Goal: Task Accomplishment & Management: Use online tool/utility

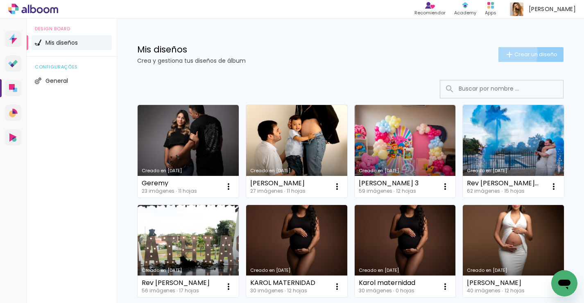
click at [505, 53] on iron-icon at bounding box center [510, 55] width 10 height 10
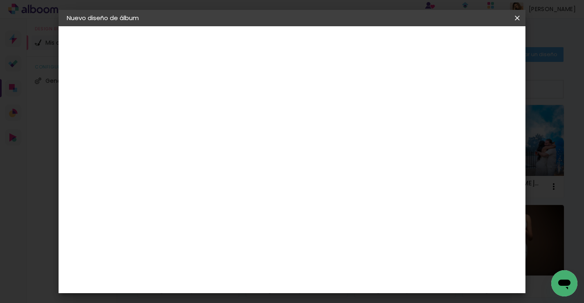
click at [201, 113] on input at bounding box center [201, 110] width 0 height 13
type input "[PERSON_NAME]"
type paper-input "[PERSON_NAME]"
click at [0, 0] on slot "Avanzar" at bounding box center [0, 0] width 0 height 0
click at [340, 133] on paper-item "Tamaño libre" at bounding box center [301, 124] width 77 height 18
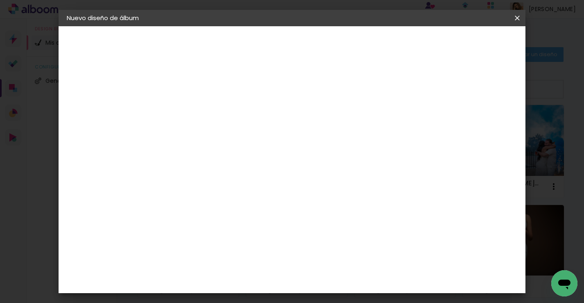
click at [340, 45] on paper-button "Avanzar" at bounding box center [320, 43] width 39 height 14
click at [179, 157] on input "30" at bounding box center [174, 158] width 21 height 12
type input "20"
type paper-input "20"
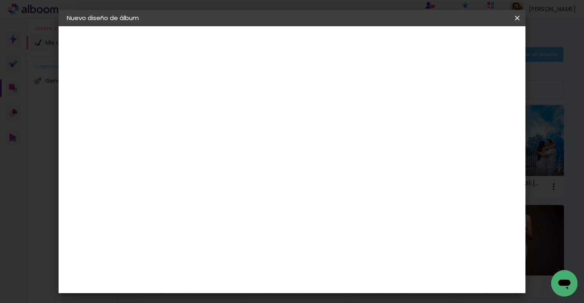
click at [466, 45] on span "Empezar diseño" at bounding box center [443, 44] width 45 height 6
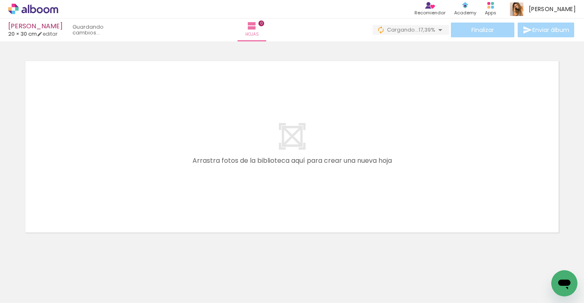
scroll to position [0, 541]
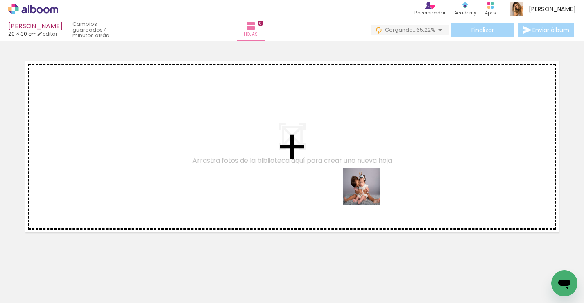
drag, startPoint x: 342, startPoint y: 281, endPoint x: 370, endPoint y: 189, distance: 96.0
click at [370, 189] on quentale-workspace at bounding box center [292, 151] width 584 height 303
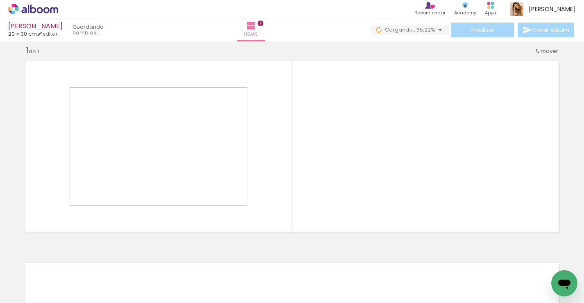
scroll to position [9, 0]
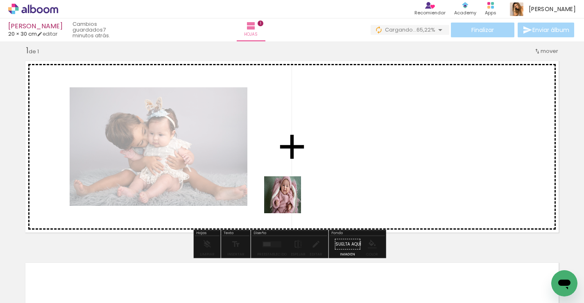
drag, startPoint x: 249, startPoint y: 278, endPoint x: 289, endPoint y: 201, distance: 86.5
click at [289, 201] on quentale-workspace at bounding box center [292, 151] width 584 height 303
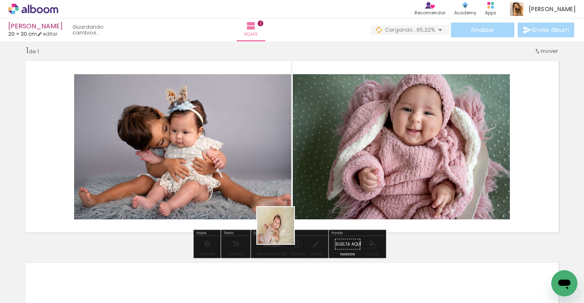
drag, startPoint x: 276, startPoint y: 269, endPoint x: 290, endPoint y: 213, distance: 58.1
click at [290, 213] on quentale-workspace at bounding box center [292, 151] width 584 height 303
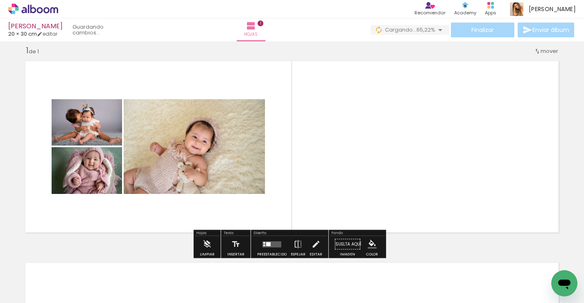
scroll to position [8, 0]
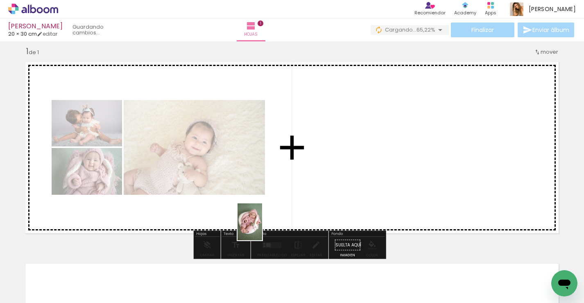
drag, startPoint x: 200, startPoint y: 267, endPoint x: 262, endPoint y: 228, distance: 73.4
click at [262, 228] on quentale-workspace at bounding box center [292, 151] width 584 height 303
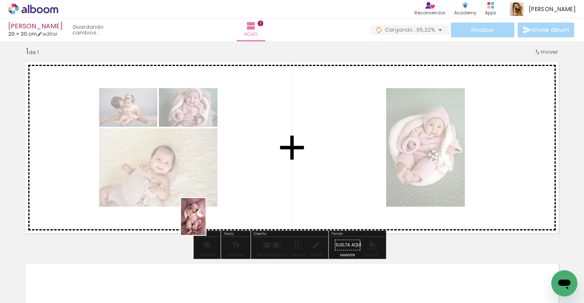
drag, startPoint x: 155, startPoint y: 282, endPoint x: 206, endPoint y: 222, distance: 78.7
click at [206, 222] on quentale-workspace at bounding box center [292, 151] width 584 height 303
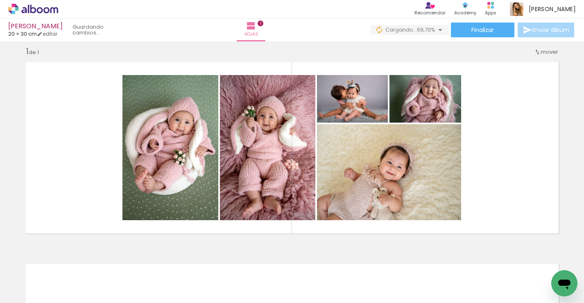
scroll to position [0, 0]
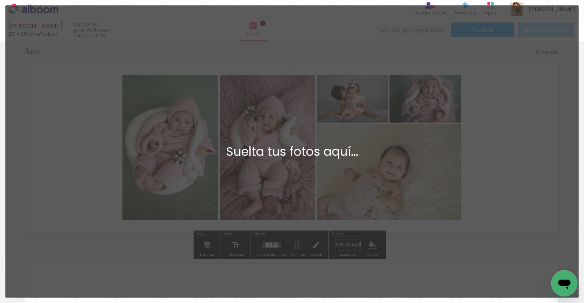
click at [373, 191] on div "Añadir Fotos Suelta tus fotos aquí..." at bounding box center [292, 151] width 573 height 291
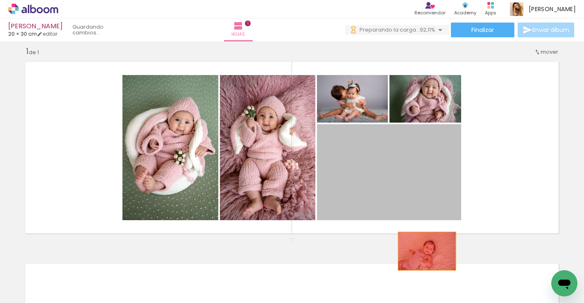
drag, startPoint x: 429, startPoint y: 167, endPoint x: 357, endPoint y: 236, distance: 99.9
click at [423, 259] on quentale-workspace at bounding box center [292, 151] width 584 height 303
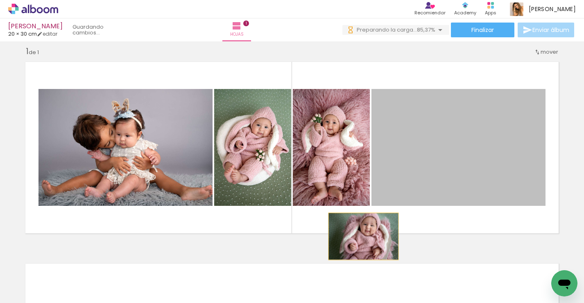
drag, startPoint x: 376, startPoint y: 162, endPoint x: 354, endPoint y: 228, distance: 69.4
click at [359, 242] on div "Insertar hoja 1 de 1" at bounding box center [292, 237] width 584 height 403
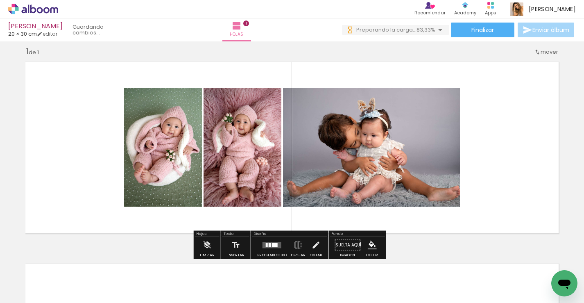
drag, startPoint x: 352, startPoint y: 208, endPoint x: 355, endPoint y: 273, distance: 65.6
click at [355, 272] on quentale-workspace at bounding box center [292, 151] width 584 height 303
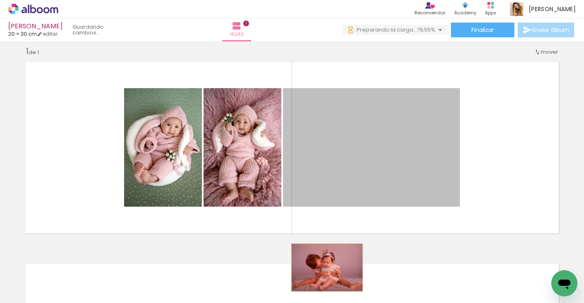
drag, startPoint x: 324, startPoint y: 206, endPoint x: 324, endPoint y: 267, distance: 60.6
click at [324, 267] on quentale-workspace at bounding box center [292, 151] width 584 height 303
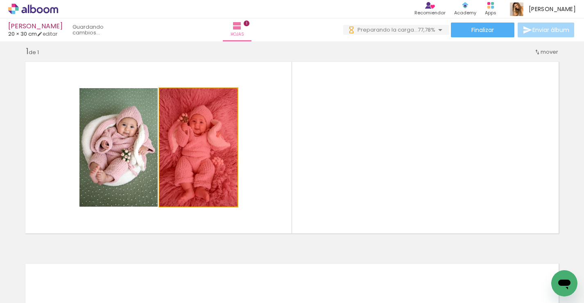
drag, startPoint x: 218, startPoint y: 168, endPoint x: 231, endPoint y: 263, distance: 95.1
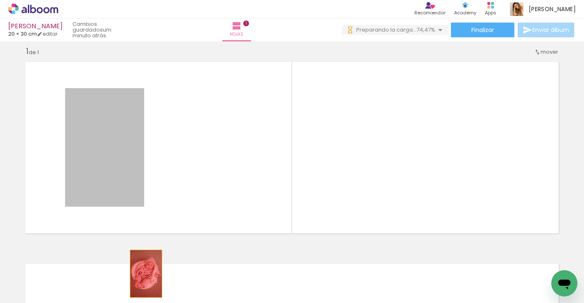
drag, startPoint x: 125, startPoint y: 177, endPoint x: 144, endPoint y: 278, distance: 103.1
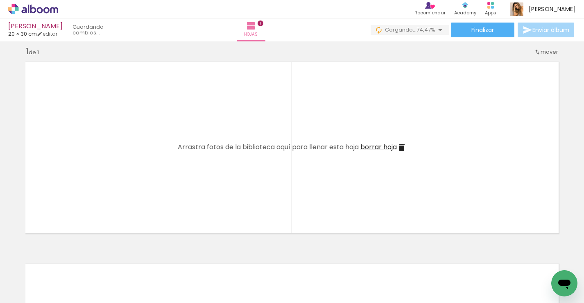
scroll to position [0, 256]
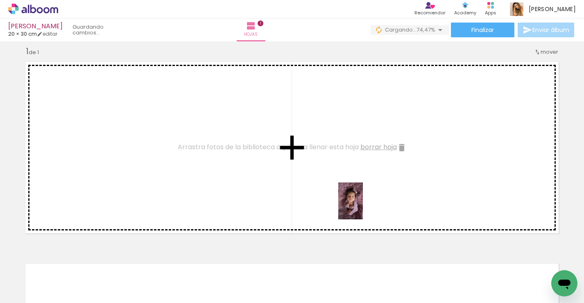
drag, startPoint x: 335, startPoint y: 275, endPoint x: 363, endPoint y: 207, distance: 73.7
click at [363, 207] on quentale-workspace at bounding box center [292, 151] width 584 height 303
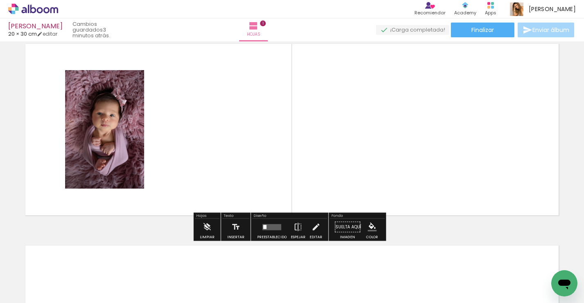
scroll to position [25, 0]
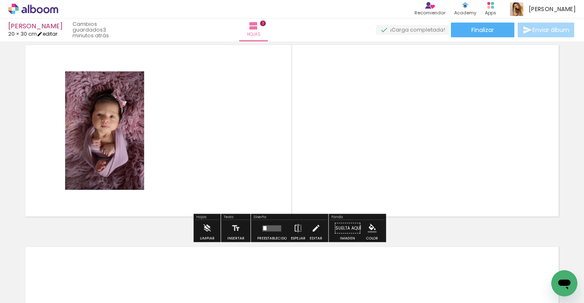
click at [55, 34] on link "editar" at bounding box center [47, 33] width 20 height 7
type input "20"
type input "60"
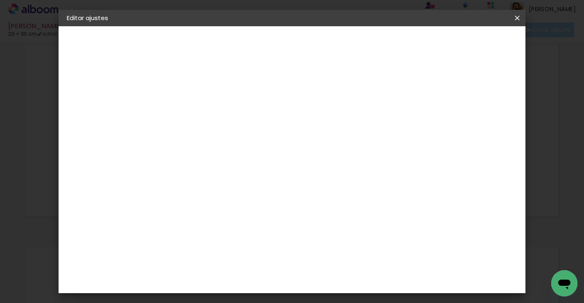
click at [181, 195] on input "20" at bounding box center [174, 195] width 21 height 12
type input "30"
type paper-input "30"
click at [338, 241] on input "60" at bounding box center [337, 247] width 21 height 12
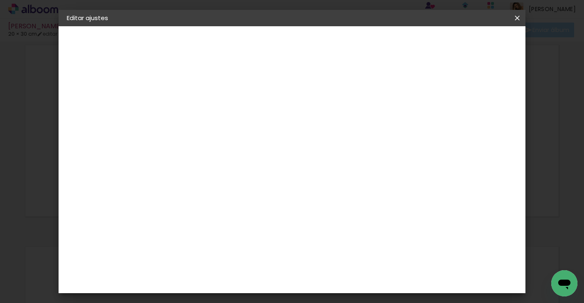
type input "40"
type paper-input "40"
click at [351, 46] on span "Guardar configuración" at bounding box center [331, 46] width 40 height 11
click at [360, 37] on paper-button "Guardar configuración" at bounding box center [331, 46] width 57 height 20
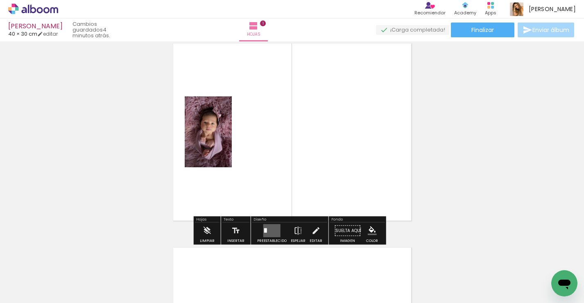
click at [263, 238] on div at bounding box center [272, 230] width 22 height 16
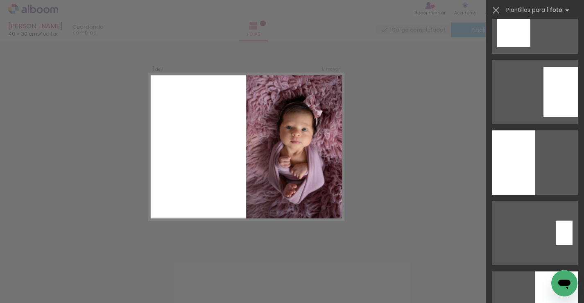
scroll to position [337, 0]
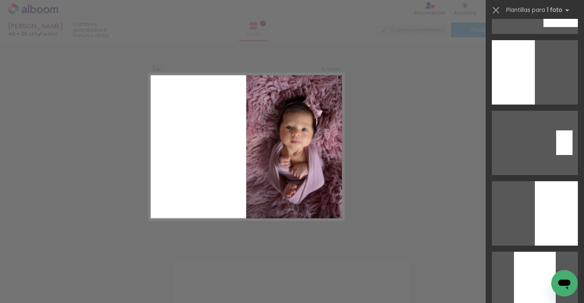
click at [548, 213] on div at bounding box center [556, 213] width 43 height 64
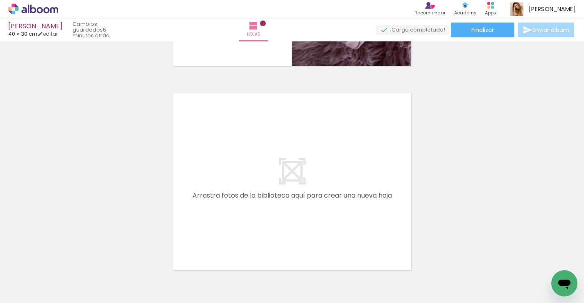
scroll to position [202, 0]
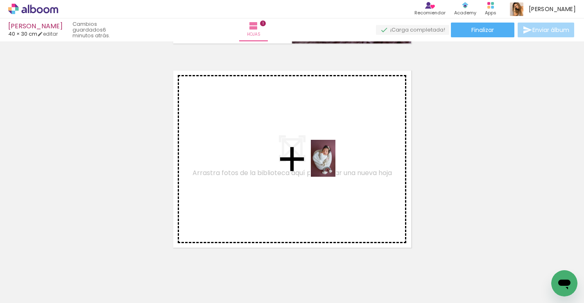
drag, startPoint x: 450, startPoint y: 266, endPoint x: 334, endPoint y: 163, distance: 155.2
click at [334, 163] on quentale-workspace at bounding box center [292, 151] width 584 height 303
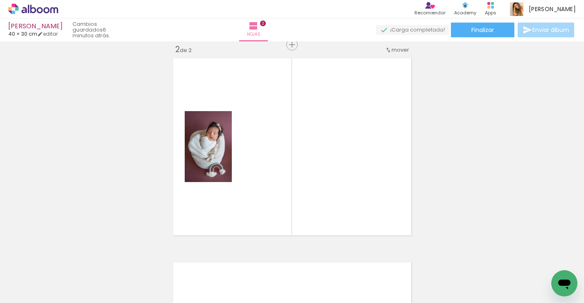
scroll to position [0, 0]
click at [177, 279] on div at bounding box center [165, 275] width 27 height 41
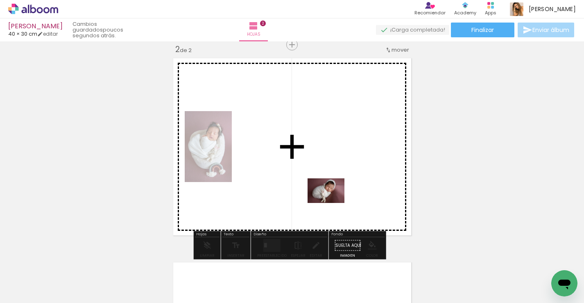
drag, startPoint x: 502, startPoint y: 272, endPoint x: 332, endPoint y: 203, distance: 183.7
click at [332, 203] on quentale-workspace at bounding box center [292, 151] width 584 height 303
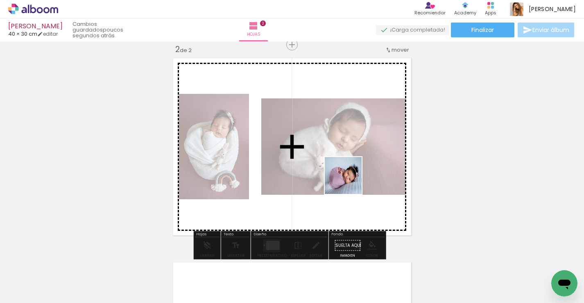
drag, startPoint x: 544, startPoint y: 267, endPoint x: 345, endPoint y: 177, distance: 218.9
click at [345, 177] on quentale-workspace at bounding box center [292, 151] width 584 height 303
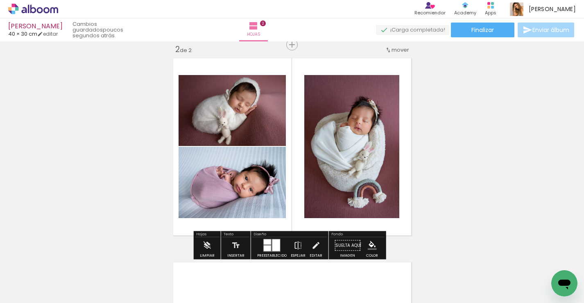
click at [276, 244] on div at bounding box center [276, 245] width 8 height 12
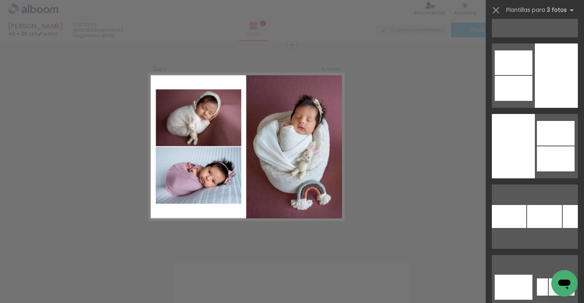
scroll to position [1397, 0]
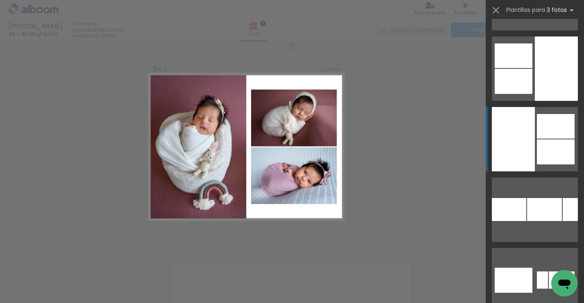
click at [528, 114] on div at bounding box center [513, 139] width 43 height 64
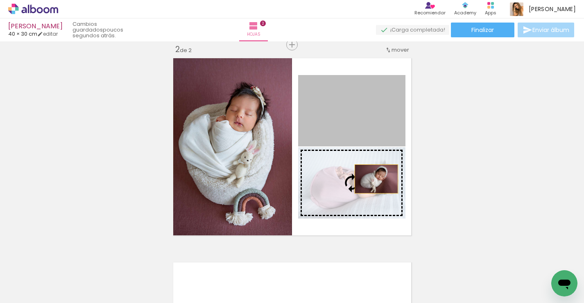
drag, startPoint x: 371, startPoint y: 136, endPoint x: 373, endPoint y: 179, distance: 43.1
click at [0, 0] on slot at bounding box center [0, 0] width 0 height 0
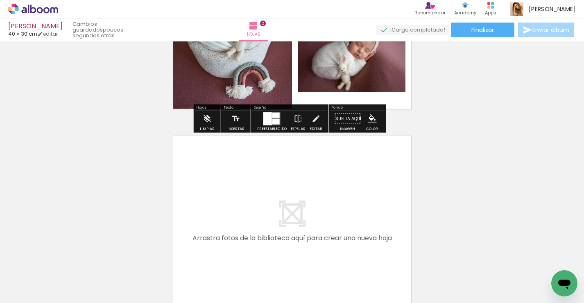
scroll to position [341, 0]
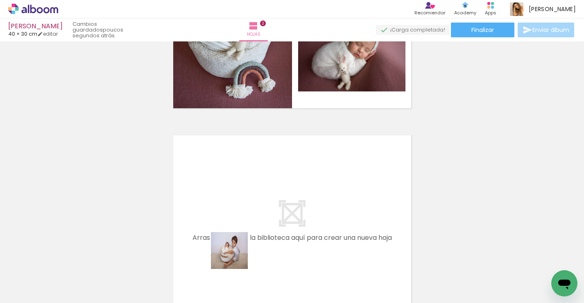
drag, startPoint x: 234, startPoint y: 276, endPoint x: 247, endPoint y: 222, distance: 55.7
click at [247, 222] on quentale-workspace at bounding box center [292, 151] width 584 height 303
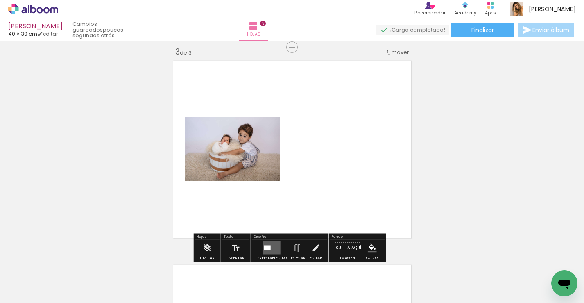
scroll to position [418, 0]
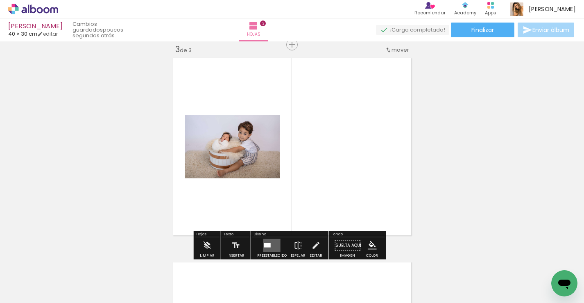
drag, startPoint x: 267, startPoint y: 274, endPoint x: 296, endPoint y: 207, distance: 73.0
click at [294, 207] on quentale-workspace at bounding box center [292, 151] width 584 height 303
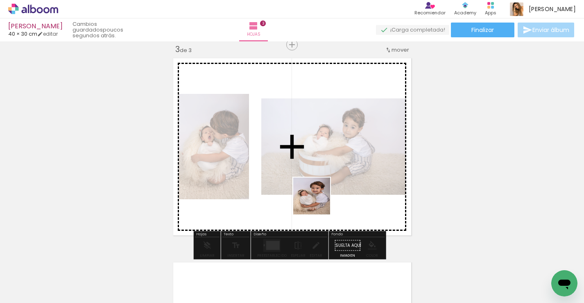
drag, startPoint x: 316, startPoint y: 268, endPoint x: 321, endPoint y: 172, distance: 95.6
click at [320, 177] on quentale-workspace at bounding box center [292, 151] width 584 height 303
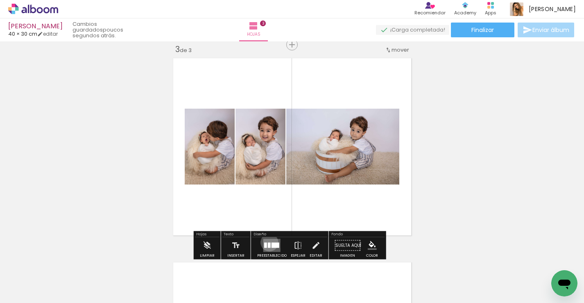
click at [268, 242] on div at bounding box center [269, 244] width 3 height 5
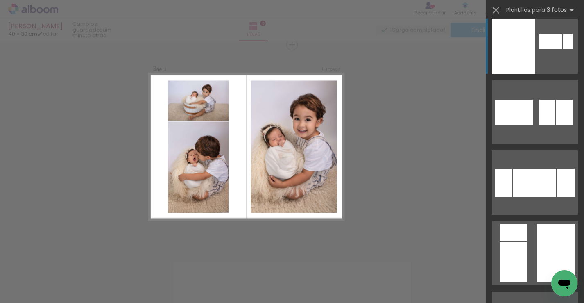
scroll to position [240, 0]
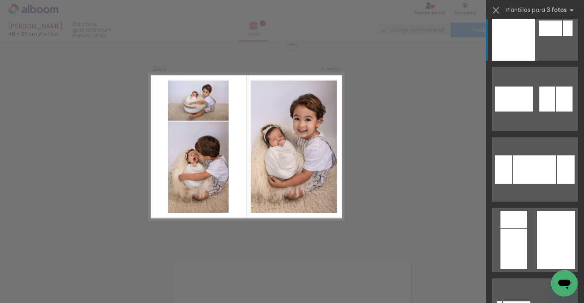
click at [517, 258] on div at bounding box center [513, 249] width 27 height 40
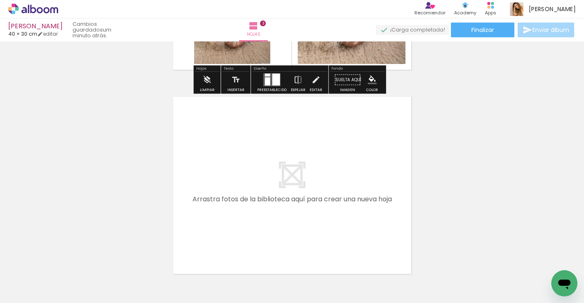
scroll to position [589, 0]
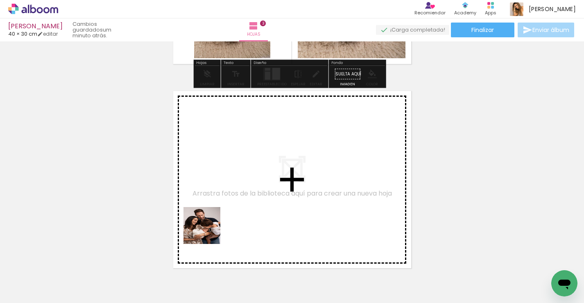
drag, startPoint x: 178, startPoint y: 266, endPoint x: 250, endPoint y: 199, distance: 97.9
click at [250, 199] on quentale-workspace at bounding box center [292, 151] width 584 height 303
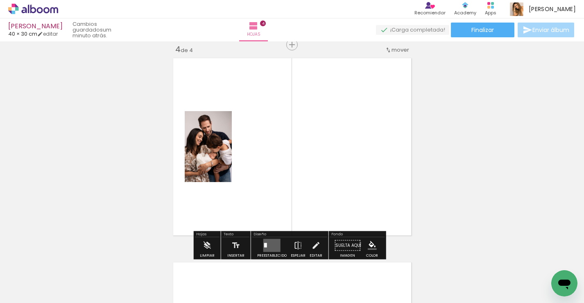
scroll to position [622, 0]
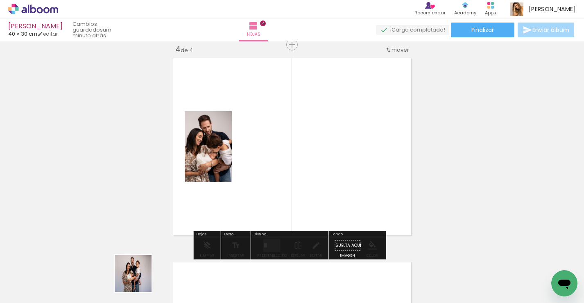
drag, startPoint x: 133, startPoint y: 284, endPoint x: 276, endPoint y: 180, distance: 177.0
click at [276, 180] on quentale-workspace at bounding box center [292, 151] width 584 height 303
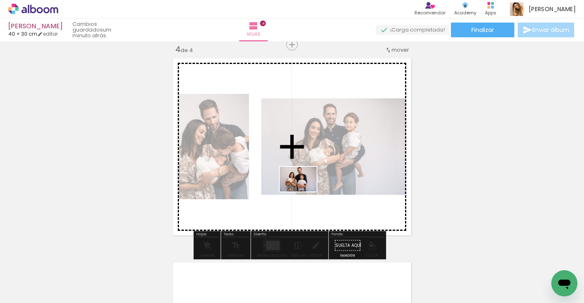
drag, startPoint x: 94, startPoint y: 276, endPoint x: 315, endPoint y: 188, distance: 237.7
click at [315, 188] on quentale-workspace at bounding box center [292, 151] width 584 height 303
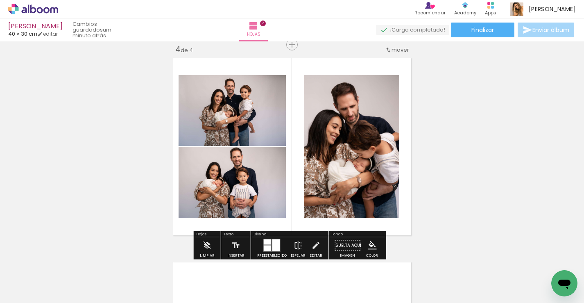
click at [266, 243] on div at bounding box center [267, 241] width 7 height 5
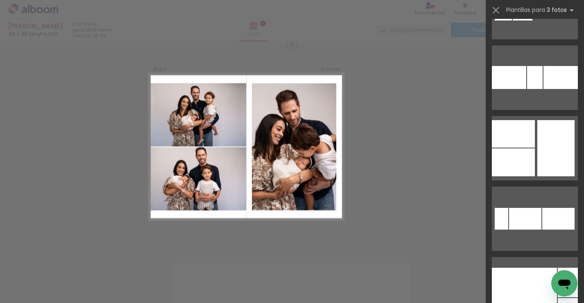
scroll to position [332, 0]
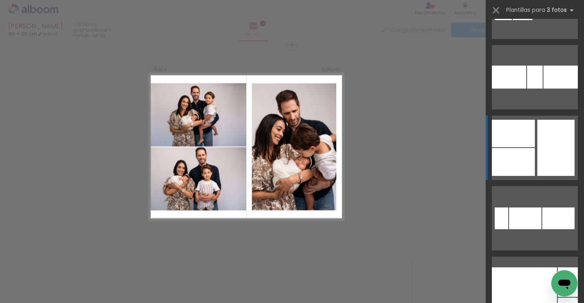
click at [553, 163] on div at bounding box center [555, 148] width 37 height 56
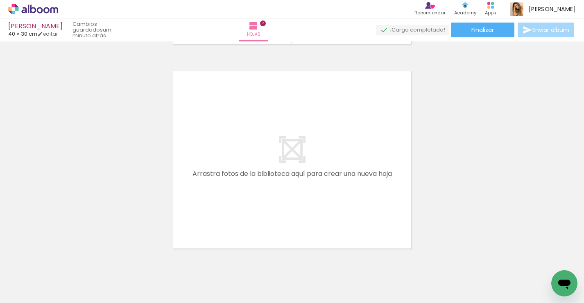
scroll to position [842, 0]
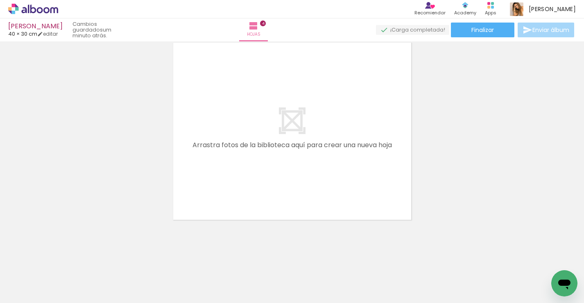
drag, startPoint x: 362, startPoint y: 272, endPoint x: 362, endPoint y: 195, distance: 76.6
click at [362, 193] on quentale-workspace at bounding box center [292, 151] width 584 height 303
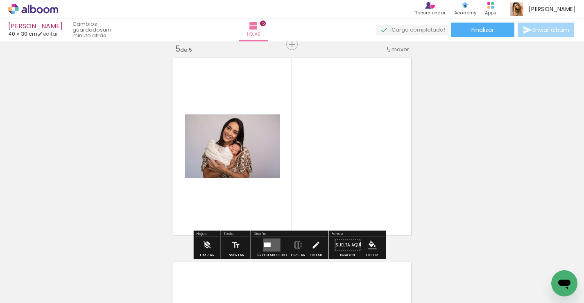
scroll to position [826, 0]
click at [374, 177] on quentale-workspace at bounding box center [292, 151] width 584 height 303
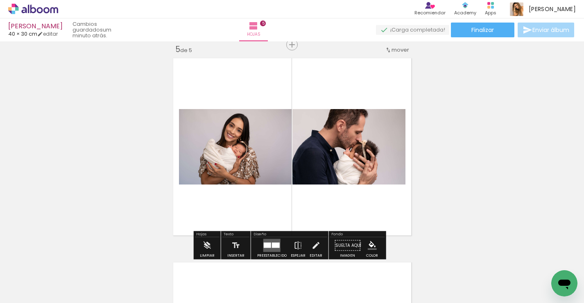
click at [277, 242] on div at bounding box center [276, 244] width 8 height 5
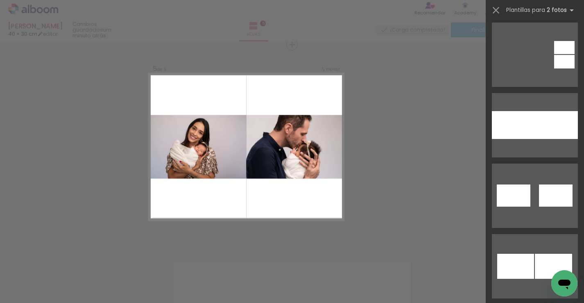
scroll to position [708, 0]
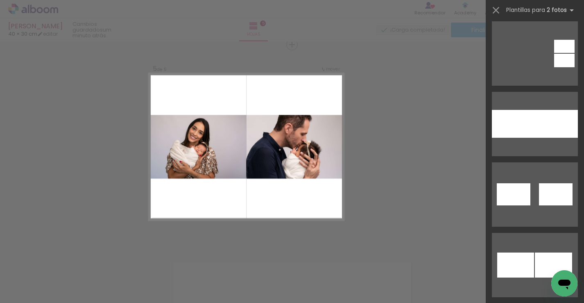
click at [541, 138] on quentale-layouter at bounding box center [535, 124] width 86 height 64
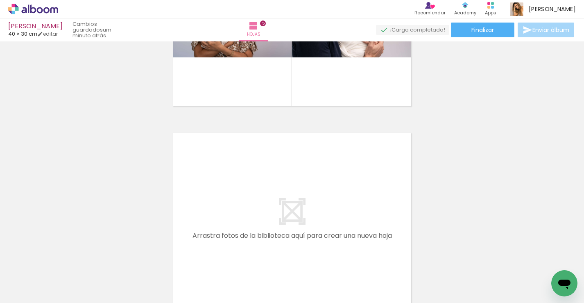
scroll to position [0, 464]
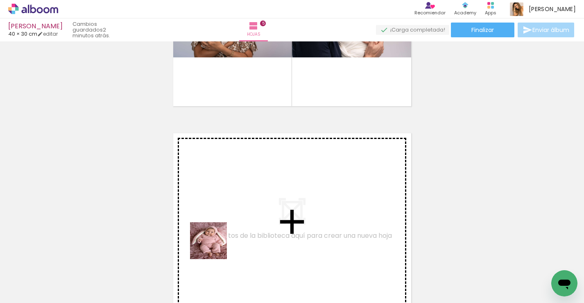
drag, startPoint x: 179, startPoint y: 275, endPoint x: 241, endPoint y: 222, distance: 82.2
click at [241, 222] on quentale-workspace at bounding box center [292, 151] width 584 height 303
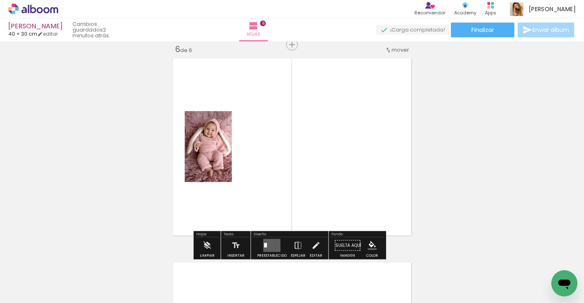
scroll to position [1055, 0]
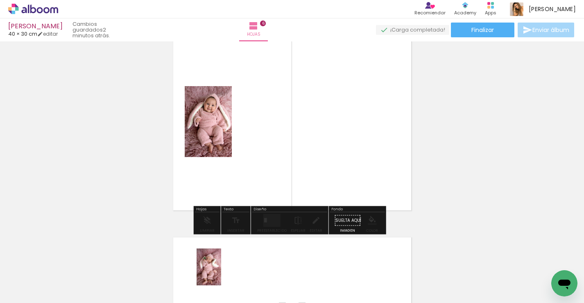
drag, startPoint x: 223, startPoint y: 266, endPoint x: 220, endPoint y: 278, distance: 12.2
click at [220, 278] on div at bounding box center [205, 275] width 27 height 41
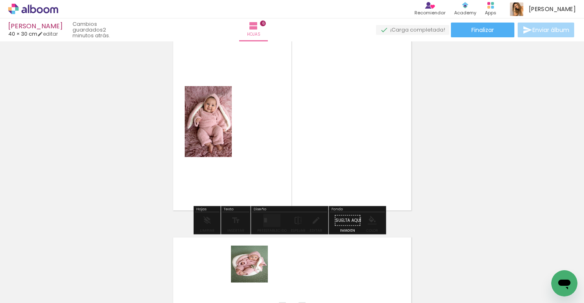
drag, startPoint x: 256, startPoint y: 281, endPoint x: 287, endPoint y: 186, distance: 99.7
click at [285, 192] on quentale-workspace at bounding box center [292, 151] width 584 height 303
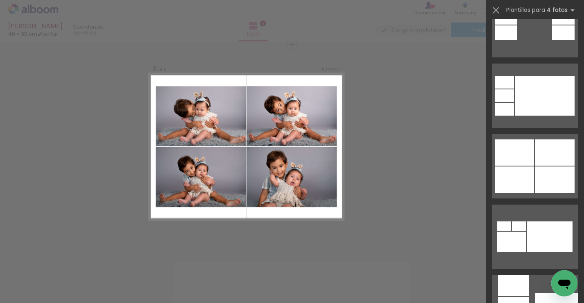
scroll to position [529, 0]
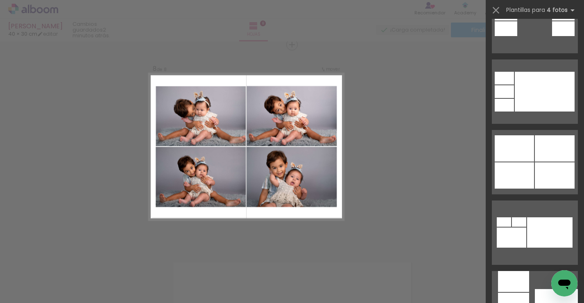
click at [537, 178] on div at bounding box center [555, 175] width 40 height 26
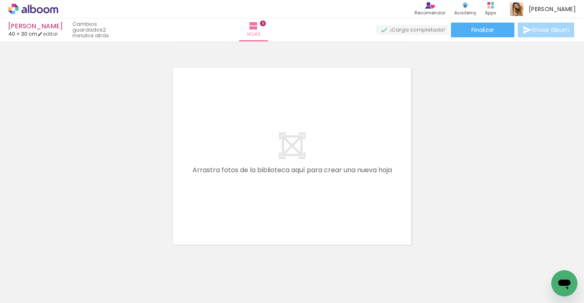
scroll to position [0, 924]
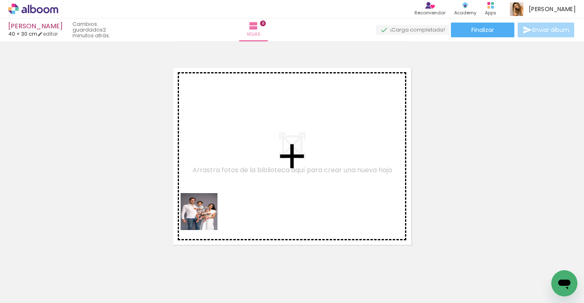
click at [226, 193] on quentale-workspace at bounding box center [292, 151] width 584 height 303
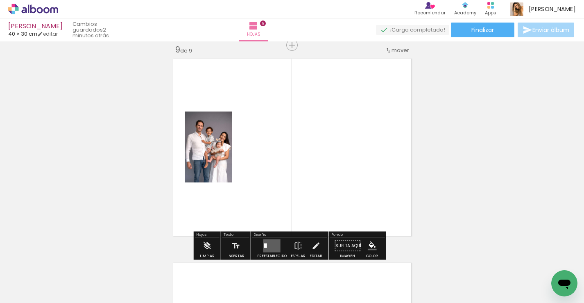
scroll to position [1642, 0]
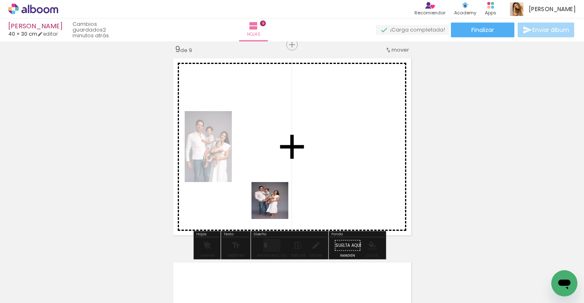
drag, startPoint x: 179, startPoint y: 265, endPoint x: 284, endPoint y: 200, distance: 123.3
click at [283, 201] on quentale-workspace at bounding box center [292, 151] width 584 height 303
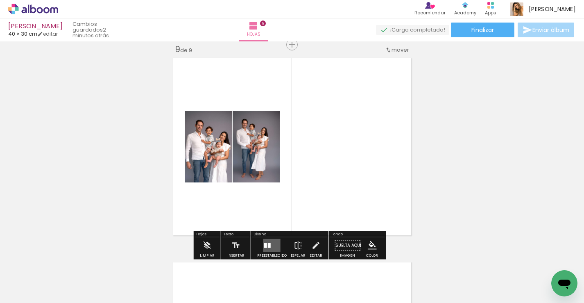
click at [273, 241] on quentale-layouter at bounding box center [271, 245] width 17 height 13
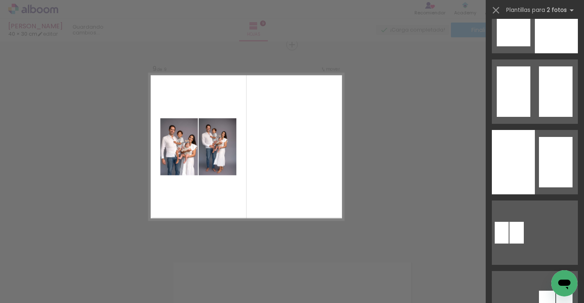
scroll to position [0, 0]
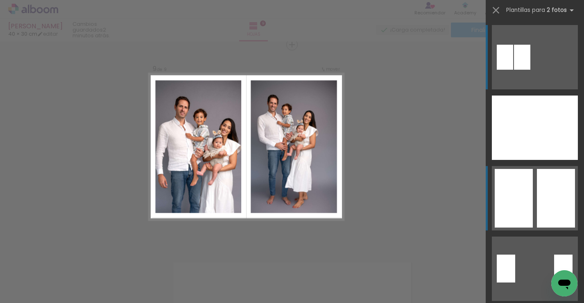
click at [517, 190] on div at bounding box center [514, 198] width 38 height 59
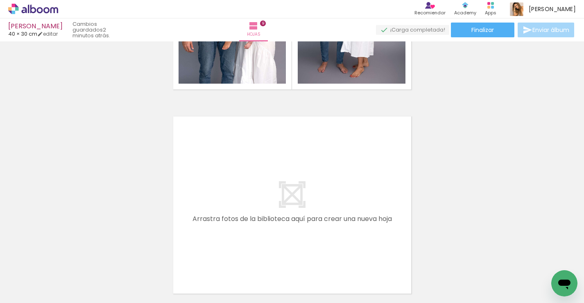
scroll to position [1793, 0]
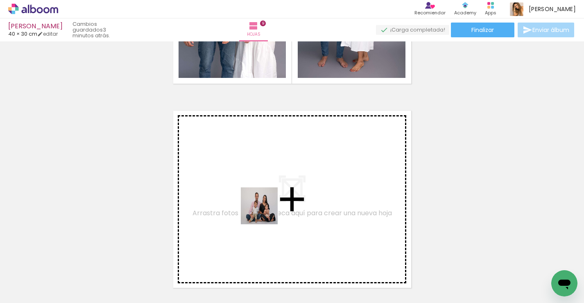
drag, startPoint x: 230, startPoint y: 269, endPoint x: 269, endPoint y: 210, distance: 71.3
click at [269, 210] on quentale-workspace at bounding box center [292, 151] width 584 height 303
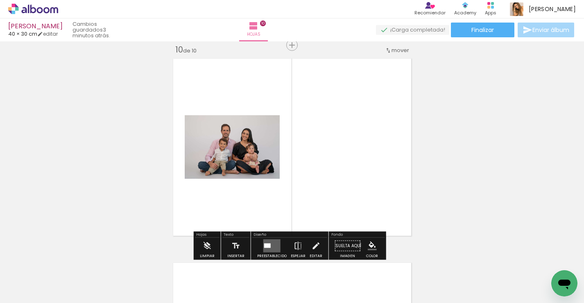
scroll to position [1846, 0]
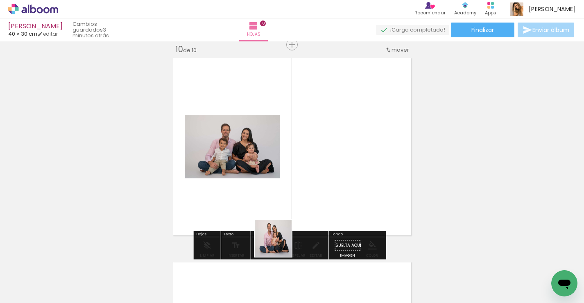
drag, startPoint x: 267, startPoint y: 265, endPoint x: 327, endPoint y: 211, distance: 80.3
click at [330, 190] on quentale-workspace at bounding box center [292, 151] width 584 height 303
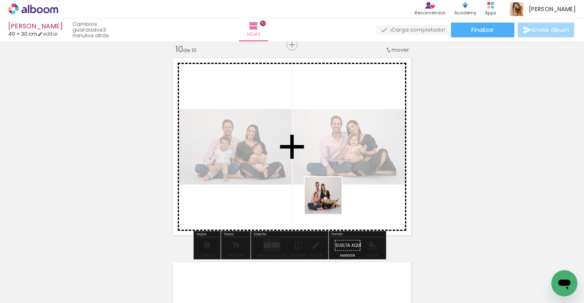
drag, startPoint x: 319, startPoint y: 282, endPoint x: 341, endPoint y: 149, distance: 134.9
click at [341, 150] on quentale-workspace at bounding box center [292, 151] width 584 height 303
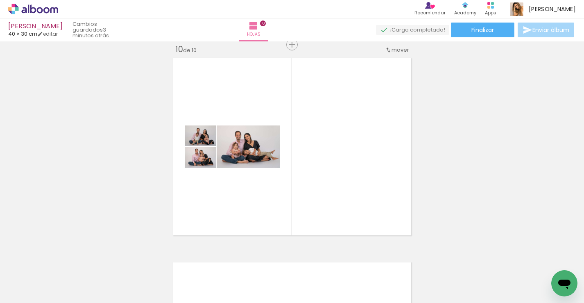
scroll to position [0, 1241]
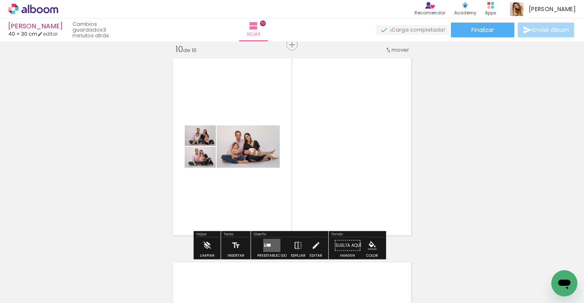
click at [271, 240] on quentale-layouter at bounding box center [271, 245] width 17 height 13
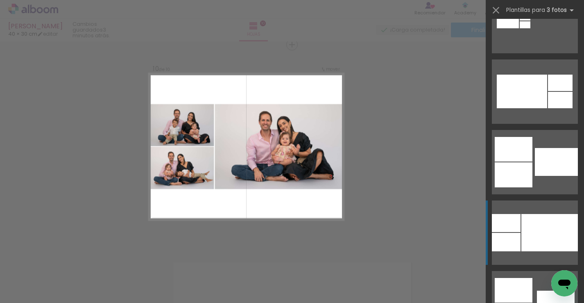
scroll to position [602, 0]
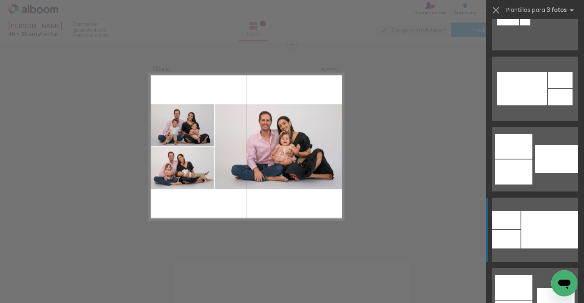
click at [532, 217] on div at bounding box center [549, 229] width 57 height 37
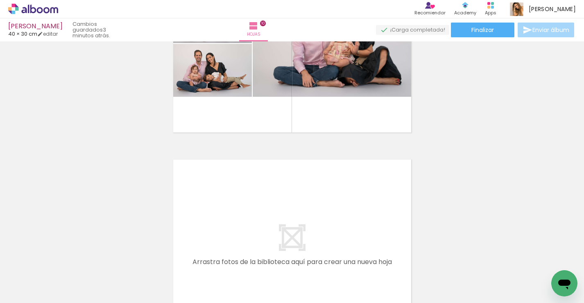
scroll to position [1998, 0]
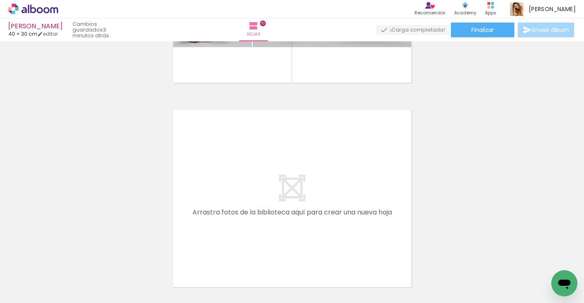
drag, startPoint x: 186, startPoint y: 276, endPoint x: 230, endPoint y: 257, distance: 48.5
click at [229, 244] on quentale-workspace at bounding box center [292, 151] width 584 height 303
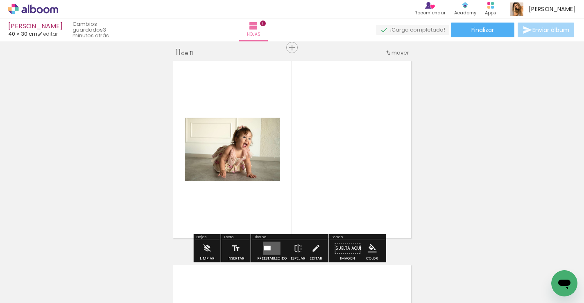
scroll to position [2050, 0]
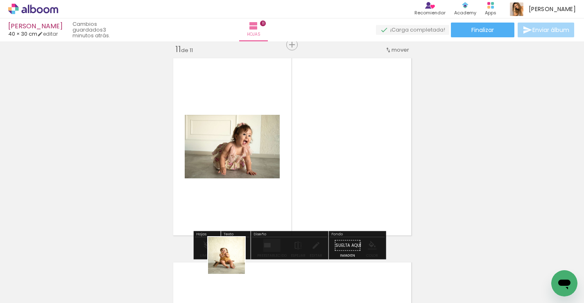
drag, startPoint x: 224, startPoint y: 279, endPoint x: 279, endPoint y: 233, distance: 71.0
click at [279, 227] on quentale-workspace at bounding box center [292, 151] width 584 height 303
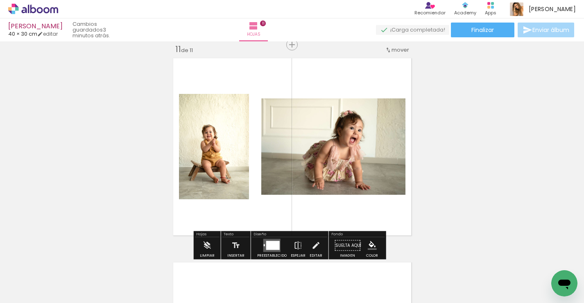
drag, startPoint x: 267, startPoint y: 282, endPoint x: 310, endPoint y: 231, distance: 65.7
click at [309, 233] on quentale-workspace at bounding box center [292, 151] width 584 height 303
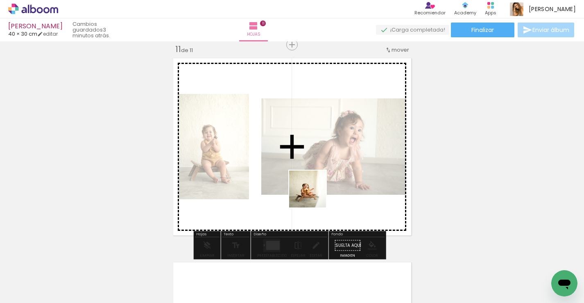
drag, startPoint x: 314, startPoint y: 289, endPoint x: 306, endPoint y: 196, distance: 93.3
click at [313, 178] on quentale-workspace at bounding box center [292, 151] width 584 height 303
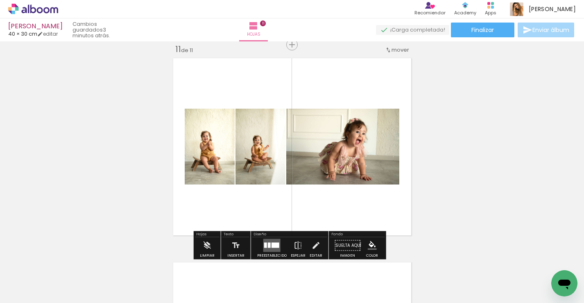
drag, startPoint x: 275, startPoint y: 260, endPoint x: 297, endPoint y: 170, distance: 92.4
click at [297, 172] on quentale-workspace at bounding box center [292, 151] width 584 height 303
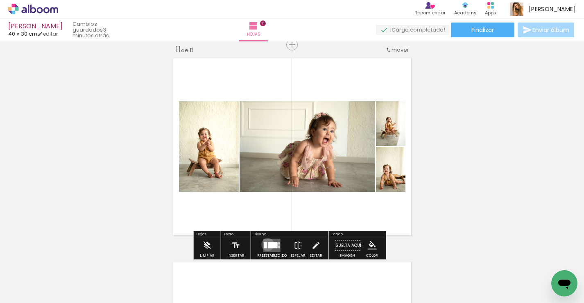
click at [268, 244] on div at bounding box center [273, 245] width 10 height 6
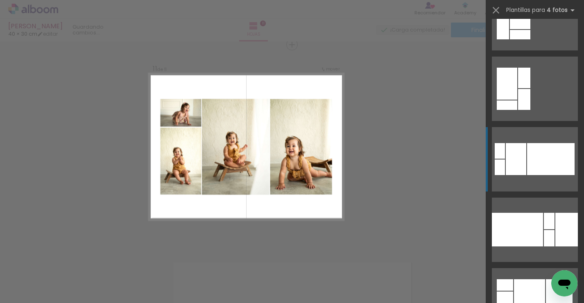
scroll to position [2171, 0]
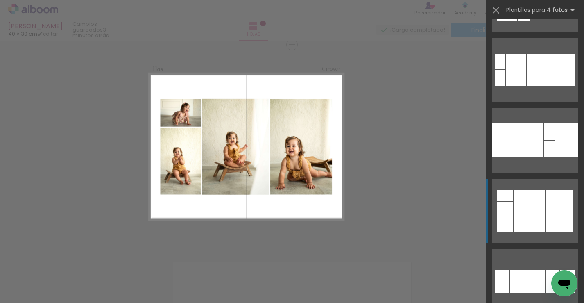
click at [541, 213] on div at bounding box center [529, 211] width 31 height 42
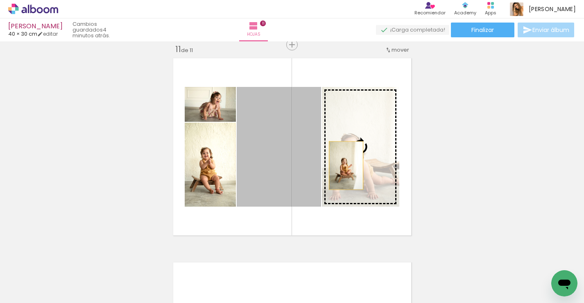
drag, startPoint x: 276, startPoint y: 167, endPoint x: 343, endPoint y: 165, distance: 67.2
click at [0, 0] on slot at bounding box center [0, 0] width 0 height 0
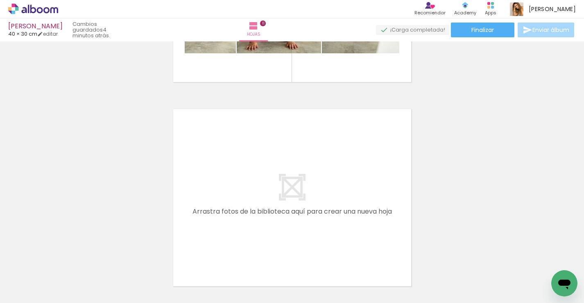
scroll to position [0, 1115]
click at [225, 210] on quentale-workspace at bounding box center [292, 151] width 584 height 303
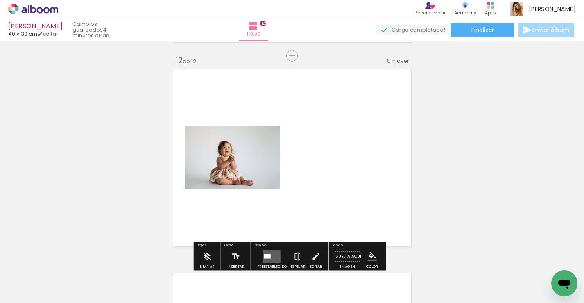
scroll to position [2254, 0]
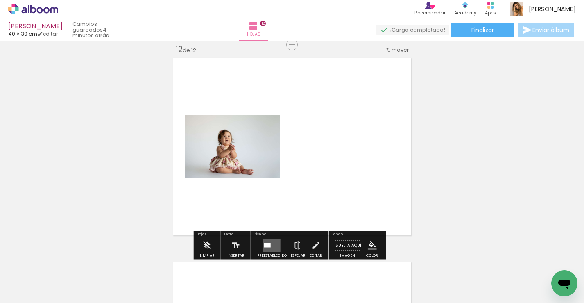
drag, startPoint x: 211, startPoint y: 276, endPoint x: 266, endPoint y: 209, distance: 87.0
click at [264, 215] on quentale-workspace at bounding box center [292, 151] width 584 height 303
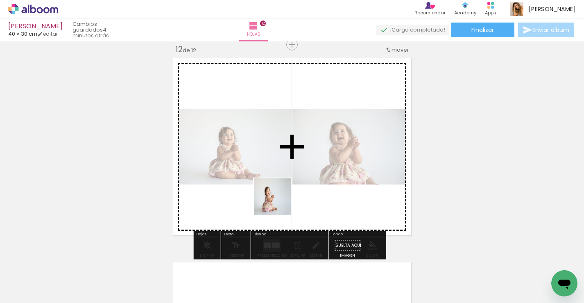
drag, startPoint x: 256, startPoint y: 269, endPoint x: 285, endPoint y: 185, distance: 89.4
click at [285, 188] on quentale-workspace at bounding box center [292, 151] width 584 height 303
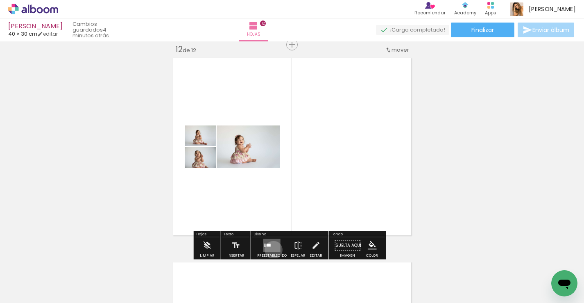
click at [272, 249] on quentale-layouter at bounding box center [271, 245] width 17 height 13
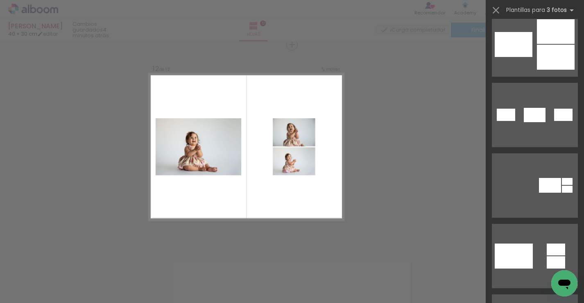
scroll to position [297, 0]
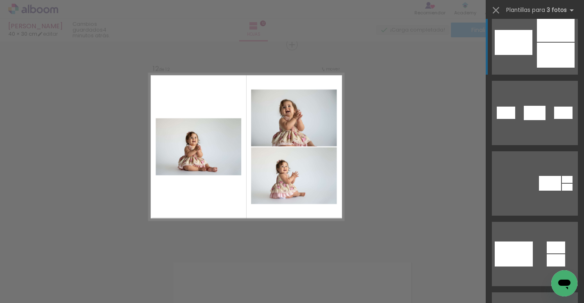
click at [525, 66] on quentale-layouter at bounding box center [535, 42] width 86 height 64
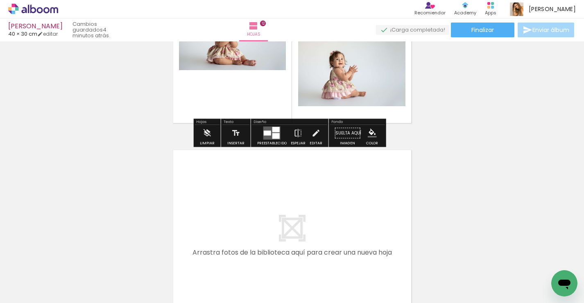
scroll to position [2394, 0]
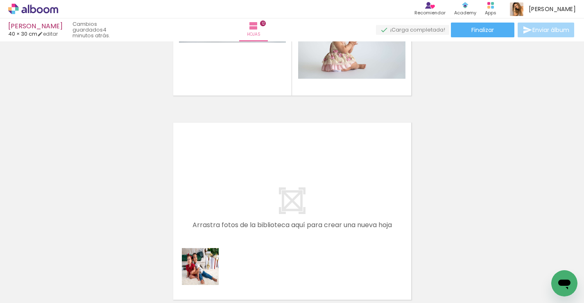
drag, startPoint x: 204, startPoint y: 281, endPoint x: 257, endPoint y: 197, distance: 99.1
click at [257, 197] on quentale-workspace at bounding box center [292, 151] width 584 height 303
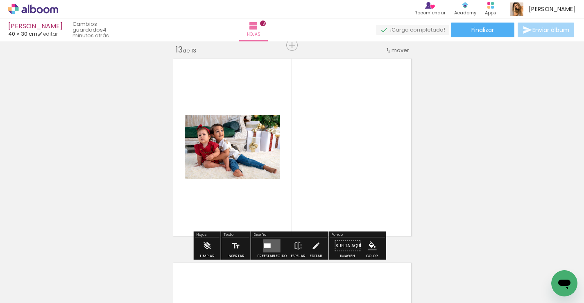
scroll to position [2458, 0]
drag, startPoint x: 250, startPoint y: 277, endPoint x: 289, endPoint y: 202, distance: 85.2
click at [288, 201] on quentale-workspace at bounding box center [292, 151] width 584 height 303
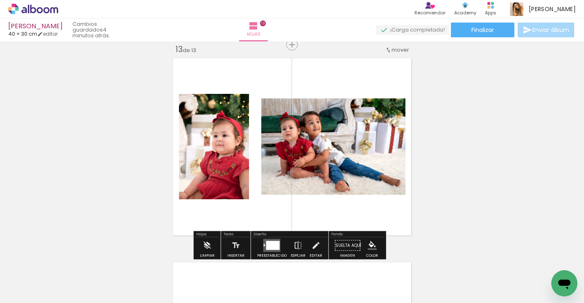
drag, startPoint x: 295, startPoint y: 277, endPoint x: 304, endPoint y: 173, distance: 104.8
click at [302, 188] on quentale-workspace at bounding box center [292, 151] width 584 height 303
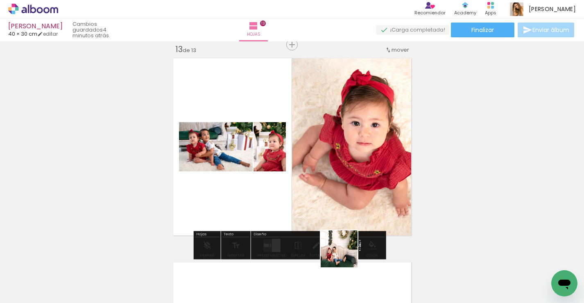
drag, startPoint x: 342, startPoint y: 280, endPoint x: 358, endPoint y: 196, distance: 85.5
click at [358, 196] on quentale-workspace at bounding box center [292, 151] width 584 height 303
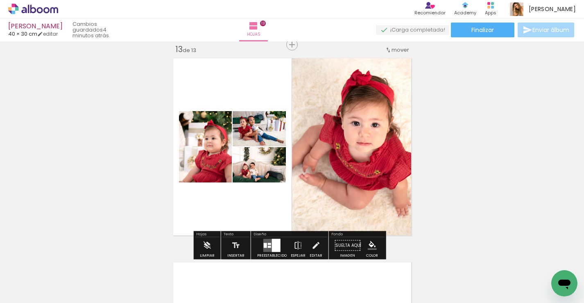
click at [274, 243] on div at bounding box center [276, 245] width 9 height 13
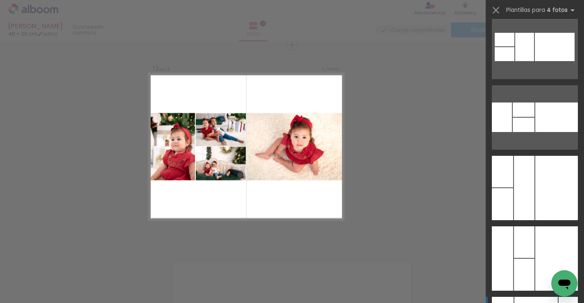
scroll to position [688, 0]
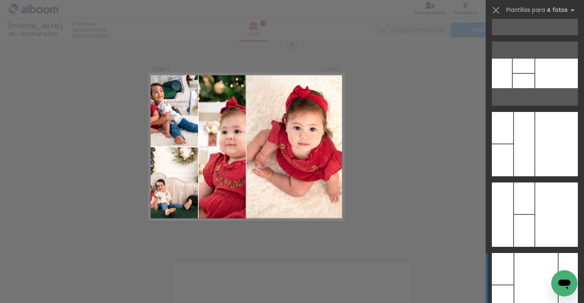
click at [557, 136] on div at bounding box center [556, 144] width 43 height 64
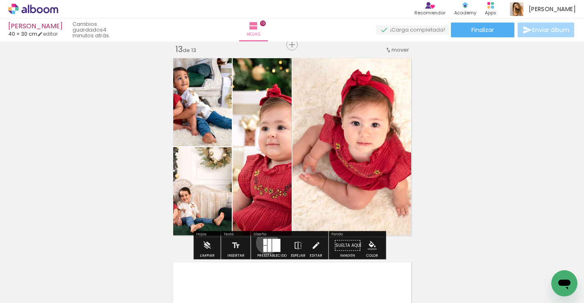
click at [265, 242] on quentale-layouter at bounding box center [271, 245] width 17 height 13
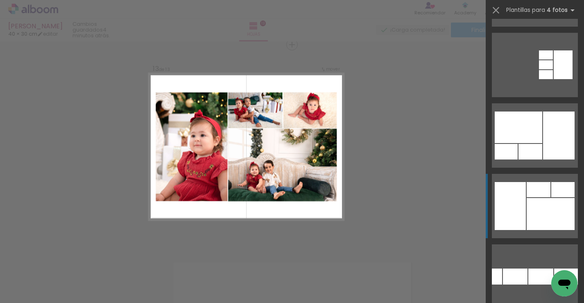
scroll to position [1261, 0]
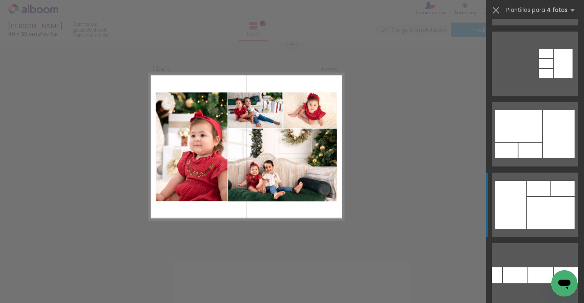
click at [537, 211] on div at bounding box center [551, 213] width 48 height 32
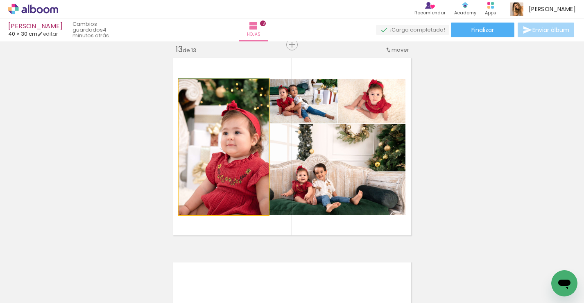
click at [229, 131] on quentale-photo at bounding box center [224, 147] width 90 height 136
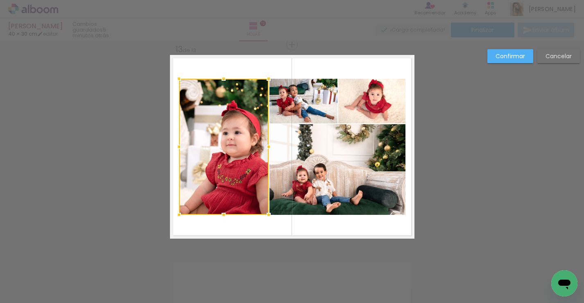
click at [0, 0] on slot "Cancelar" at bounding box center [0, 0] width 0 height 0
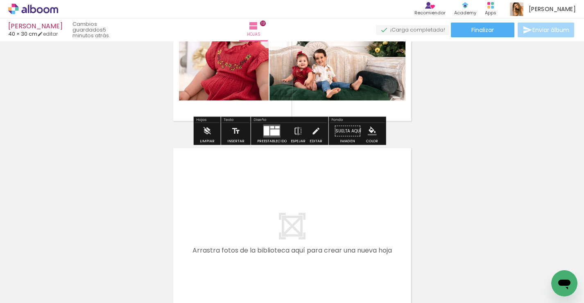
scroll to position [2574, 0]
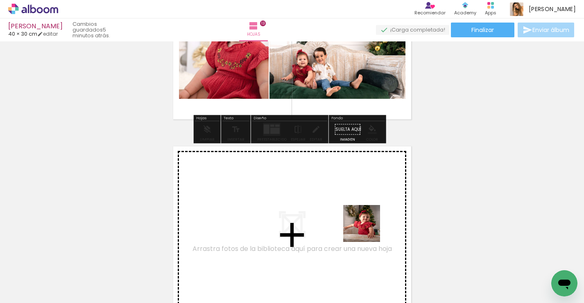
drag, startPoint x: 472, startPoint y: 271, endPoint x: 358, endPoint y: 225, distance: 122.5
click at [358, 225] on quentale-workspace at bounding box center [292, 151] width 584 height 303
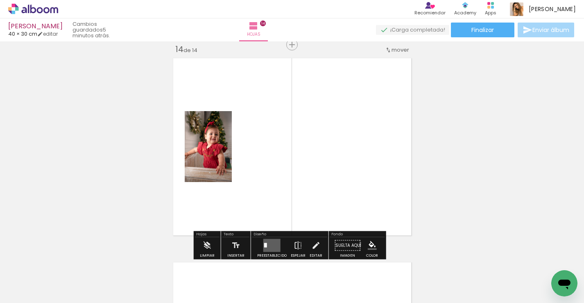
scroll to position [0, 1642]
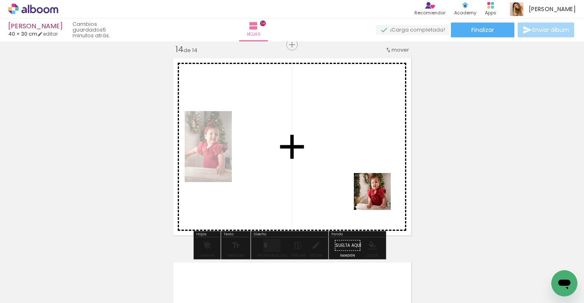
drag, startPoint x: 383, startPoint y: 276, endPoint x: 377, endPoint y: 161, distance: 115.6
click at [377, 161] on quentale-workspace at bounding box center [292, 151] width 584 height 303
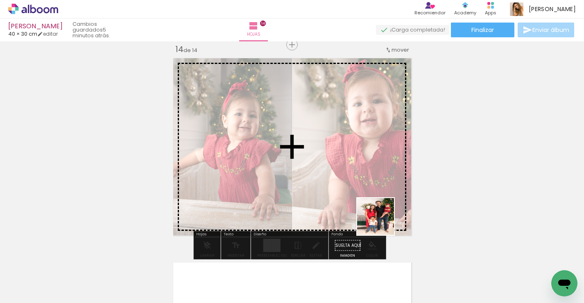
drag, startPoint x: 421, startPoint y: 267, endPoint x: 372, endPoint y: 201, distance: 82.0
click at [372, 201] on quentale-workspace at bounding box center [292, 151] width 584 height 303
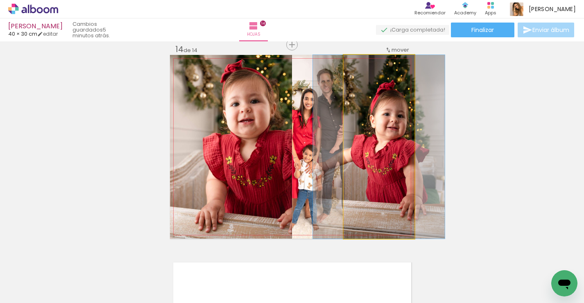
click at [372, 201] on quentale-photo at bounding box center [379, 146] width 71 height 183
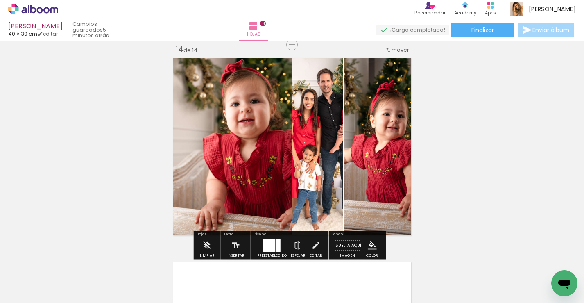
click at [277, 248] on div at bounding box center [278, 245] width 5 height 13
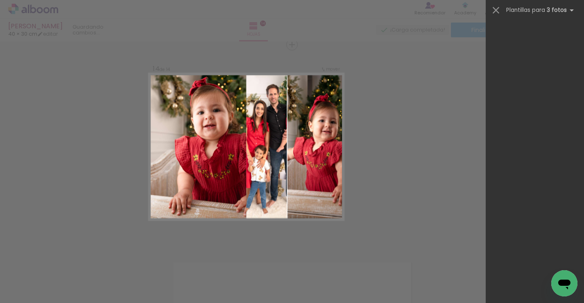
scroll to position [0, 0]
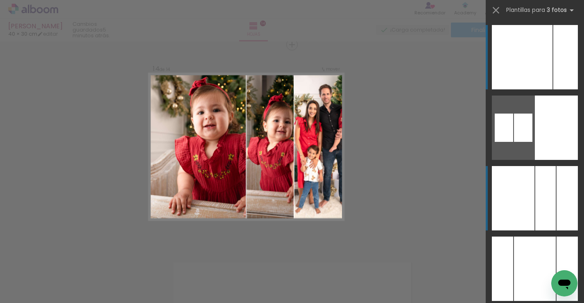
click at [511, 204] on div at bounding box center [513, 198] width 43 height 64
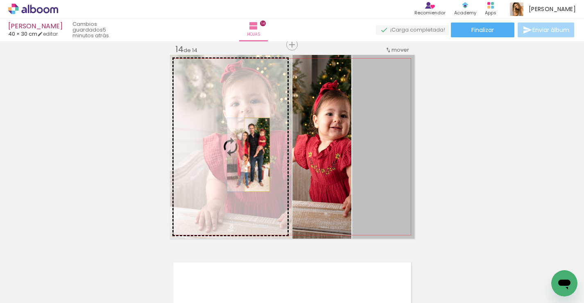
drag, startPoint x: 383, startPoint y: 154, endPoint x: 246, endPoint y: 155, distance: 137.6
click at [0, 0] on slot at bounding box center [0, 0] width 0 height 0
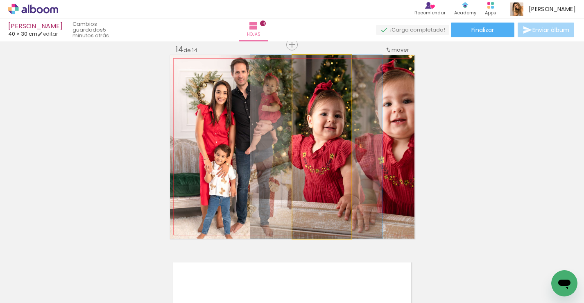
drag, startPoint x: 333, startPoint y: 150, endPoint x: 327, endPoint y: 149, distance: 5.8
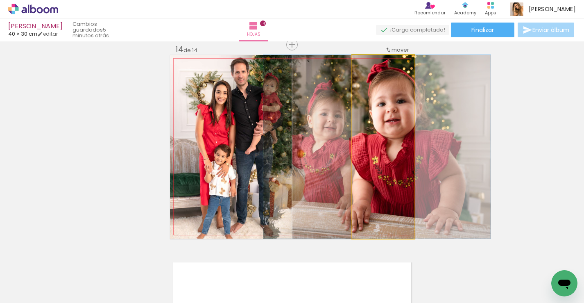
drag, startPoint x: 367, startPoint y: 146, endPoint x: 360, endPoint y: 145, distance: 6.2
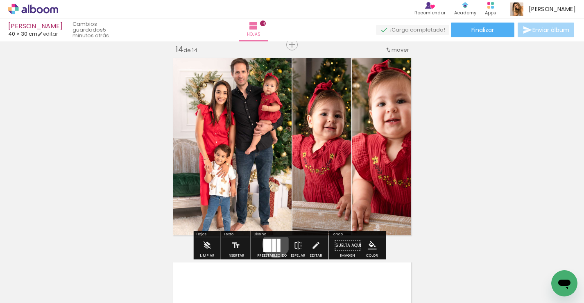
click at [274, 244] on quentale-layouter at bounding box center [271, 245] width 17 height 13
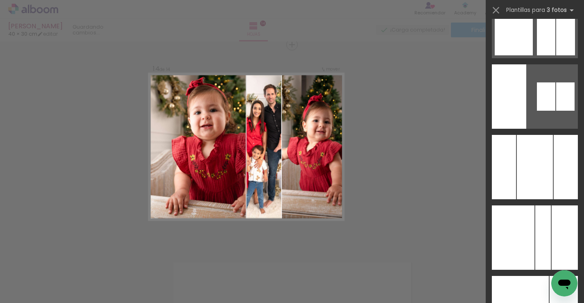
scroll to position [525, 0]
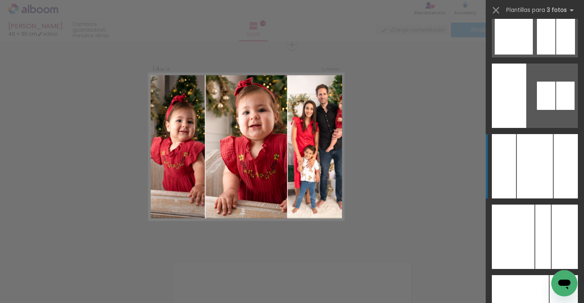
click at [529, 177] on div at bounding box center [535, 166] width 36 height 64
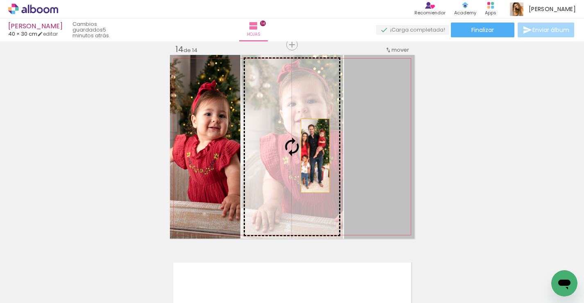
drag, startPoint x: 390, startPoint y: 155, endPoint x: 312, endPoint y: 155, distance: 78.2
click at [0, 0] on slot at bounding box center [0, 0] width 0 height 0
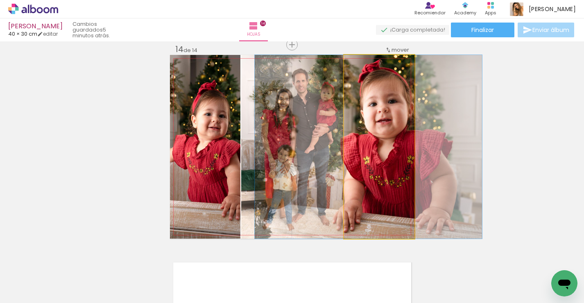
drag, startPoint x: 377, startPoint y: 155, endPoint x: 367, endPoint y: 155, distance: 10.6
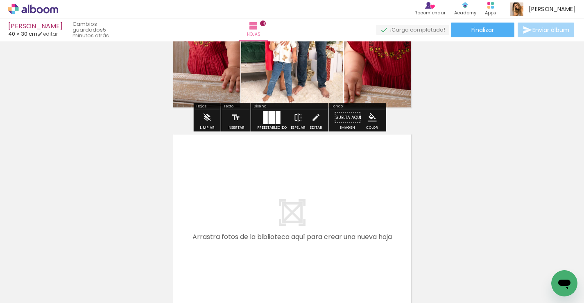
scroll to position [2794, 0]
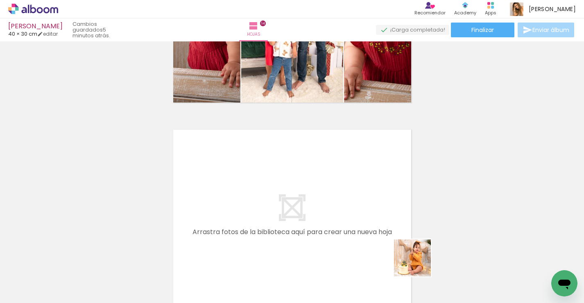
click at [348, 229] on quentale-workspace at bounding box center [292, 151] width 584 height 303
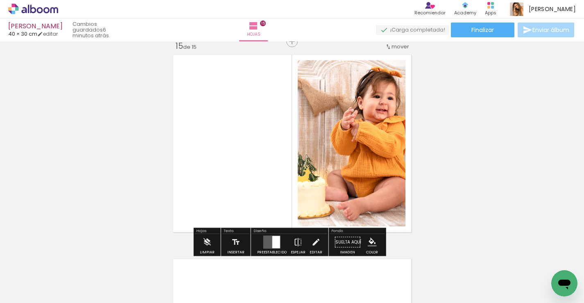
scroll to position [2869, 0]
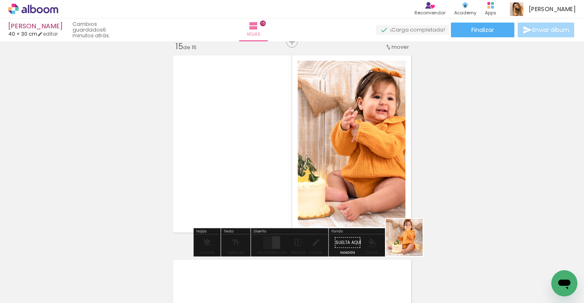
drag, startPoint x: 498, startPoint y: 264, endPoint x: 275, endPoint y: 176, distance: 239.6
click at [276, 176] on quentale-workspace at bounding box center [292, 151] width 584 height 303
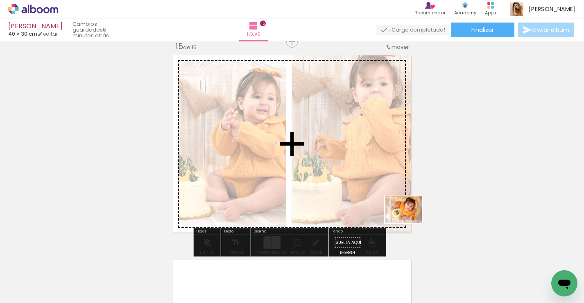
drag, startPoint x: 542, startPoint y: 279, endPoint x: 409, endPoint y: 220, distance: 145.6
click at [409, 220] on quentale-workspace at bounding box center [292, 151] width 584 height 303
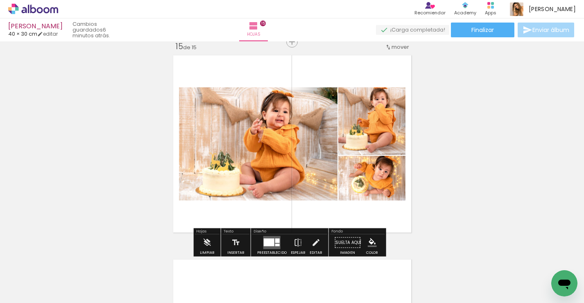
click at [277, 241] on div at bounding box center [277, 240] width 5 height 5
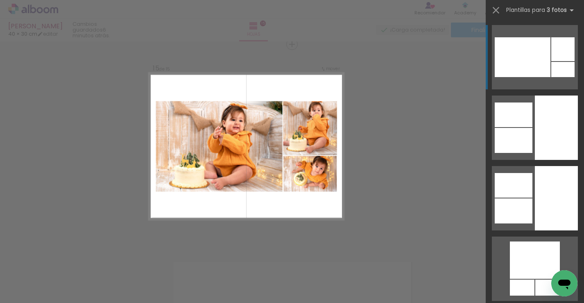
scroll to position [2866, 0]
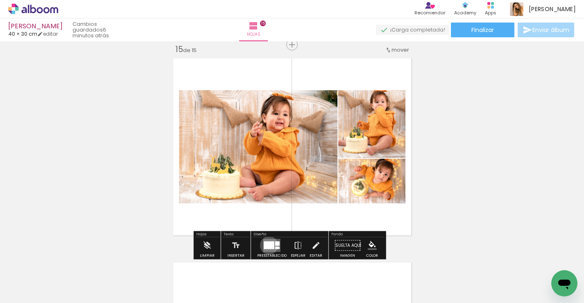
click at [267, 245] on div at bounding box center [269, 245] width 11 height 8
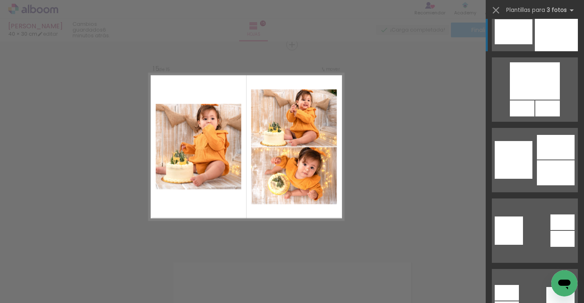
scroll to position [182, 0]
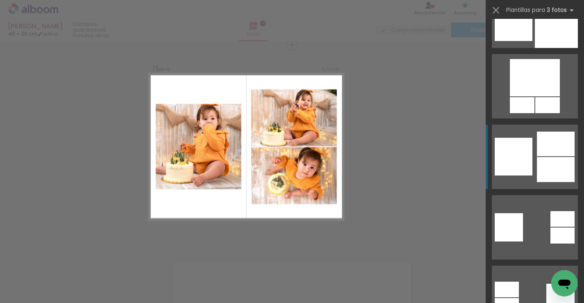
click at [549, 165] on div at bounding box center [556, 169] width 38 height 25
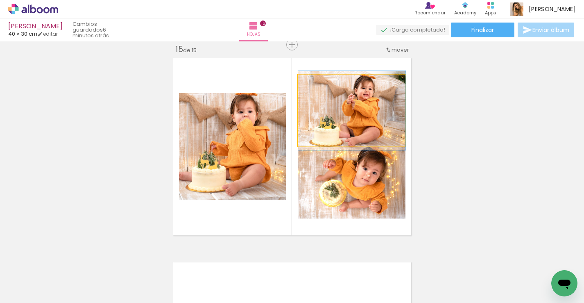
click at [390, 103] on quentale-photo at bounding box center [351, 110] width 107 height 71
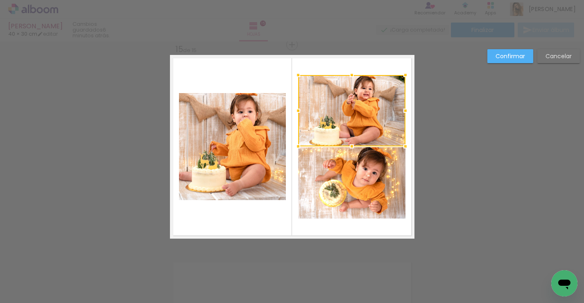
click at [404, 75] on div at bounding box center [405, 75] width 16 height 16
click at [0, 0] on slot "Confirmar" at bounding box center [0, 0] width 0 height 0
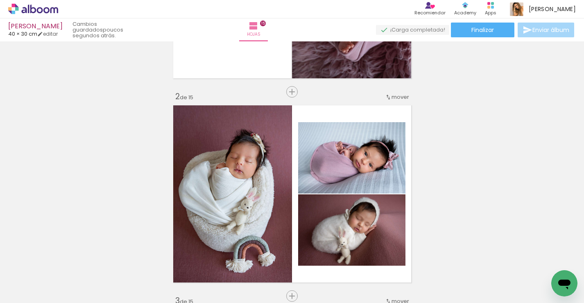
scroll to position [280, 0]
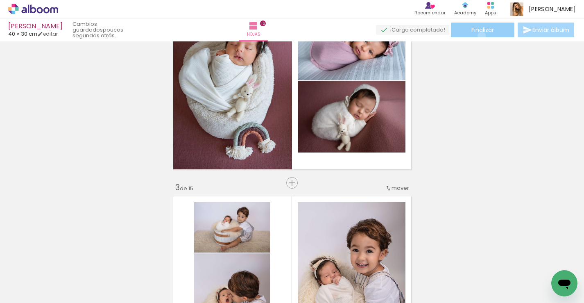
click at [479, 36] on paper-button "Finalizar" at bounding box center [482, 30] width 63 height 15
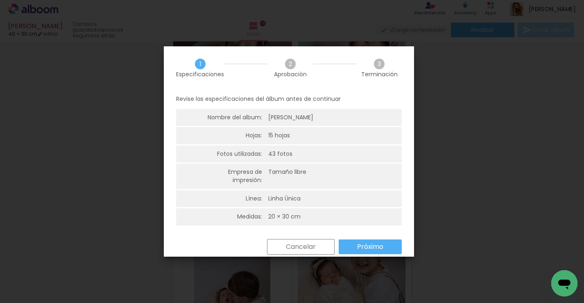
click at [0, 0] on slot "Próximo" at bounding box center [0, 0] width 0 height 0
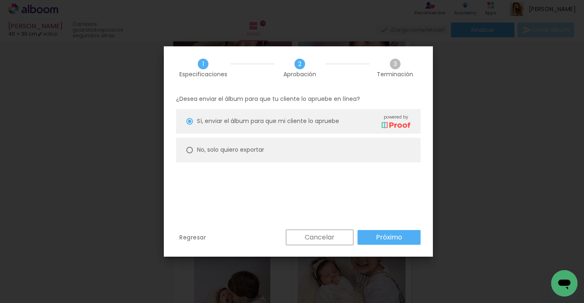
click at [370, 141] on paper-radio-button "No, solo quiero exportar" at bounding box center [298, 150] width 245 height 25
type paper-radio-button "on"
click at [0, 0] on slot "Próximo" at bounding box center [0, 0] width 0 height 0
type input "Alta, 300 DPI"
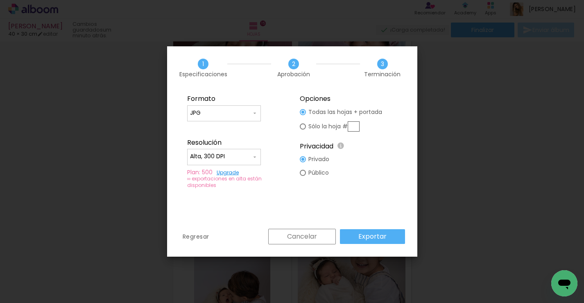
scroll to position [0, 1642]
click at [0, 0] on slot "Exportar" at bounding box center [0, 0] width 0 height 0
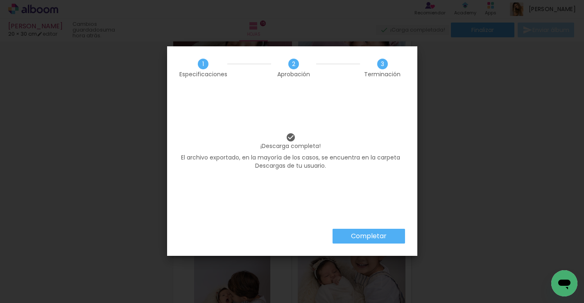
scroll to position [0, 1642]
